Goal: Register for event/course

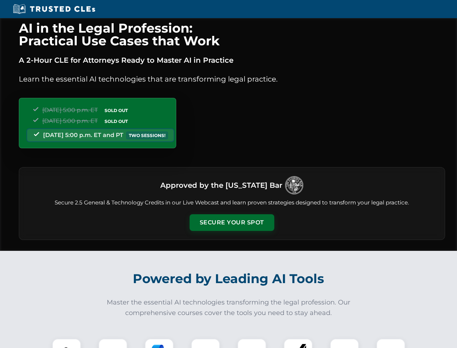
click at [232, 222] on button "Secure Your Spot" at bounding box center [232, 222] width 85 height 17
click at [67, 343] on img at bounding box center [66, 352] width 21 height 21
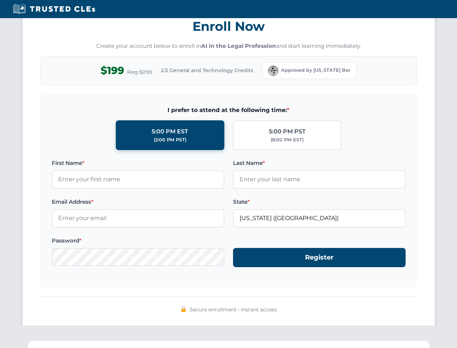
scroll to position [711, 0]
